Goal: Information Seeking & Learning: Learn about a topic

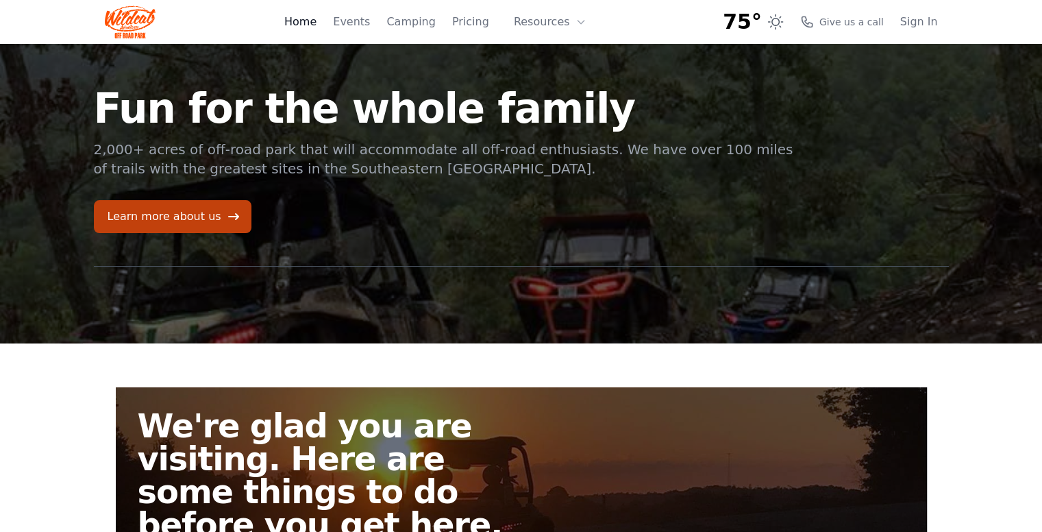
click at [314, 23] on link "Home" at bounding box center [300, 22] width 32 height 16
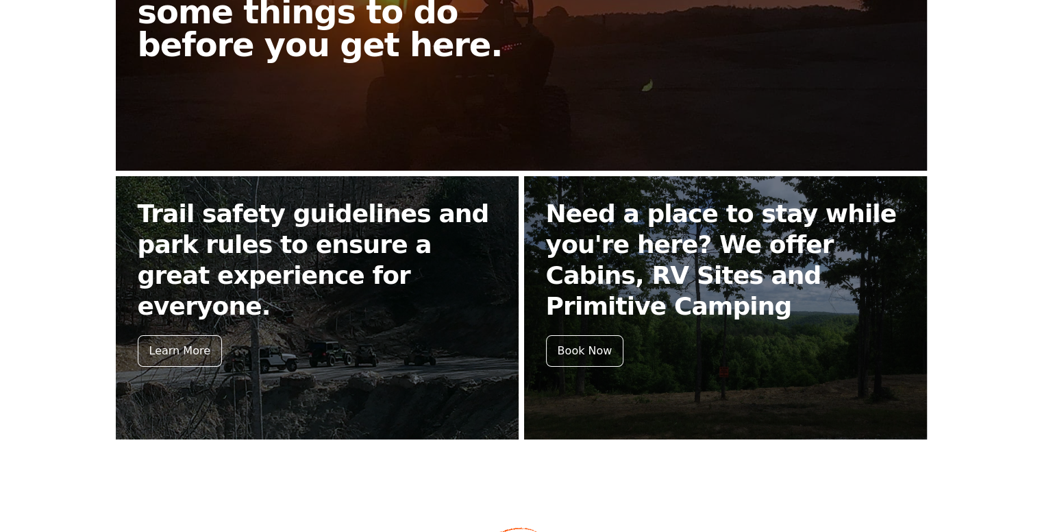
scroll to position [548, 0]
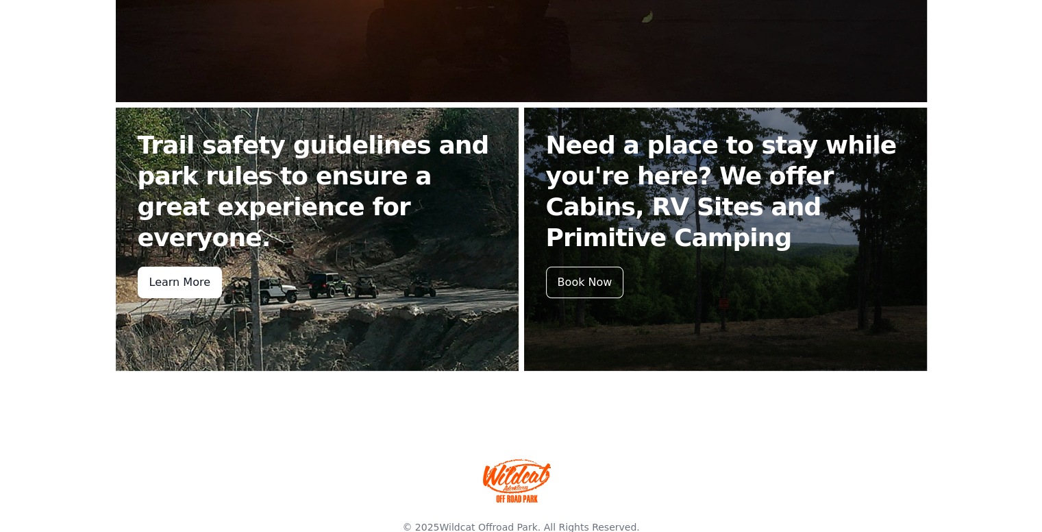
click at [167, 267] on div "Learn More" at bounding box center [180, 283] width 84 height 32
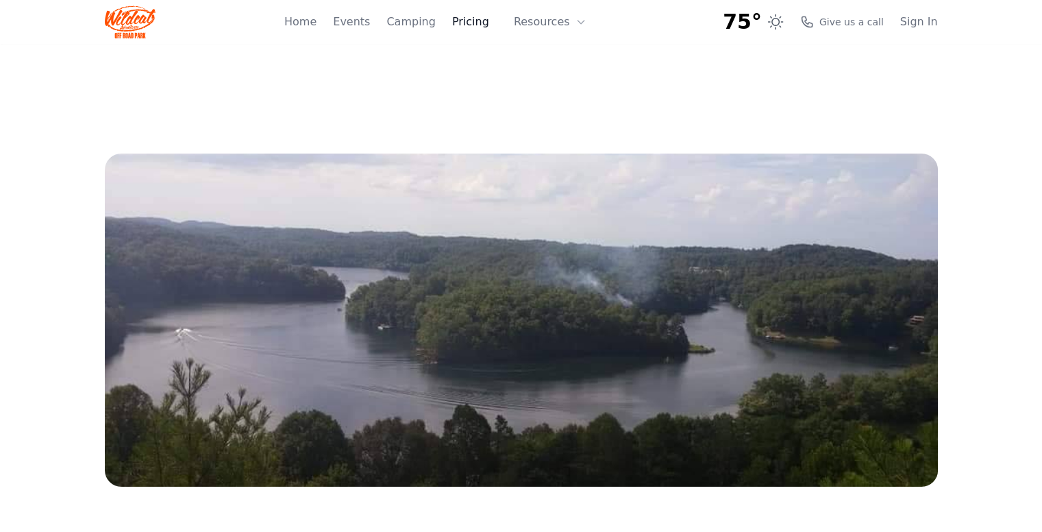
click at [473, 19] on link "Pricing" at bounding box center [470, 22] width 37 height 16
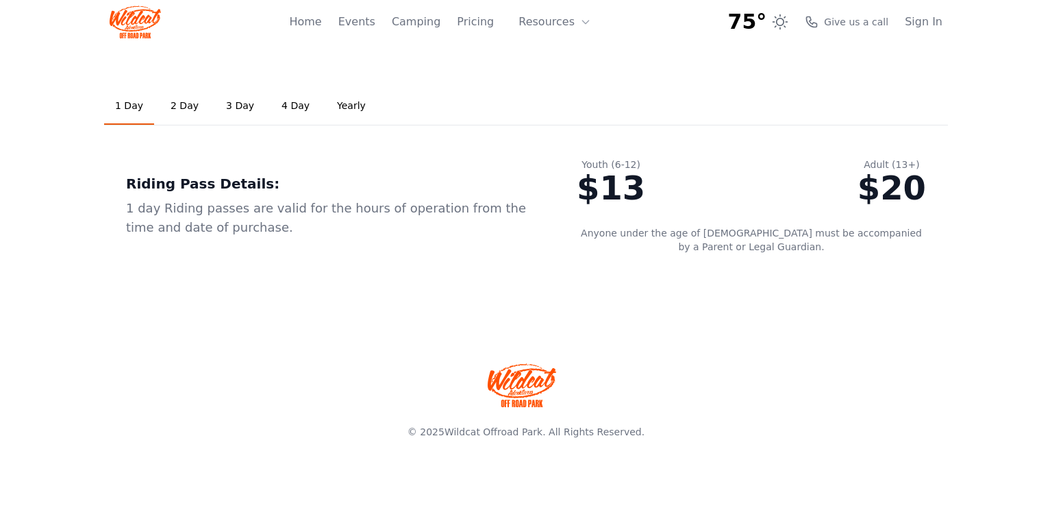
click at [173, 108] on link "2 Day" at bounding box center [185, 106] width 50 height 37
click at [115, 106] on link "1 Day" at bounding box center [129, 106] width 50 height 37
click at [321, 23] on link "Home" at bounding box center [305, 22] width 32 height 16
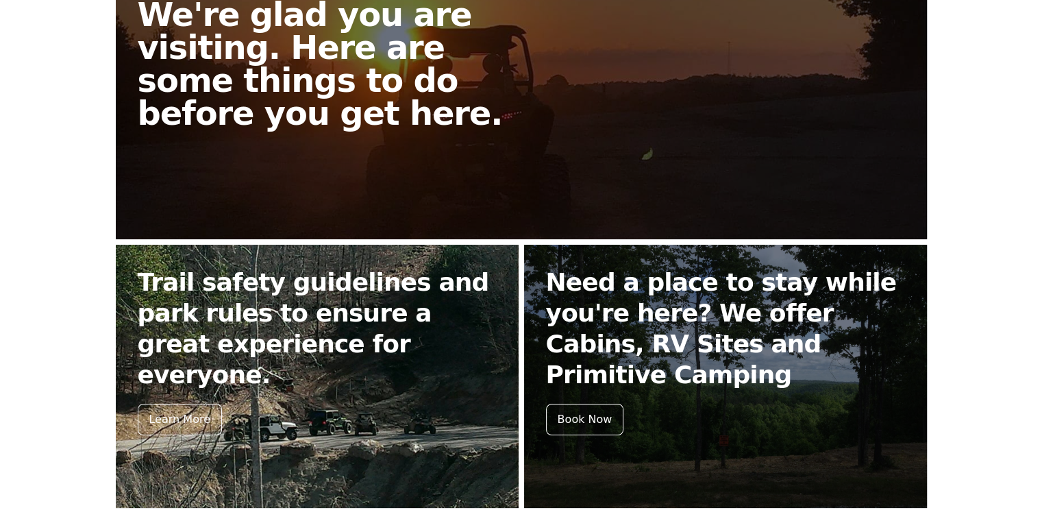
scroll to position [480, 0]
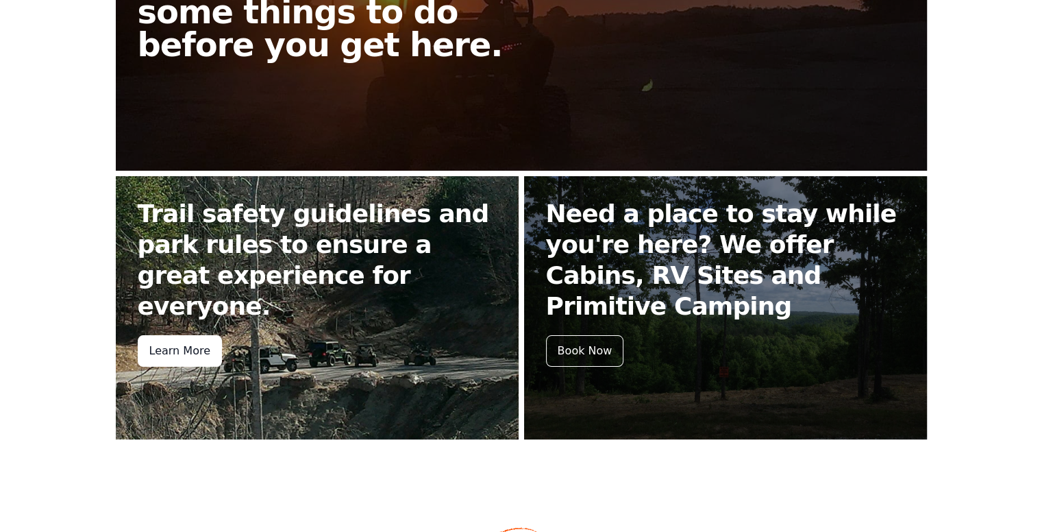
click at [171, 335] on div "Learn More" at bounding box center [180, 351] width 84 height 32
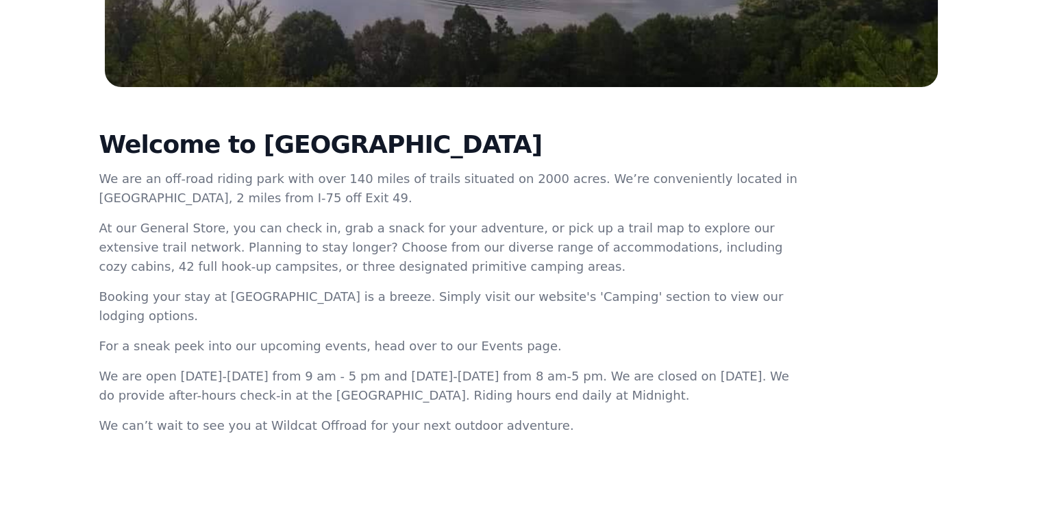
scroll to position [486, 0]
